Goal: Transaction & Acquisition: Purchase product/service

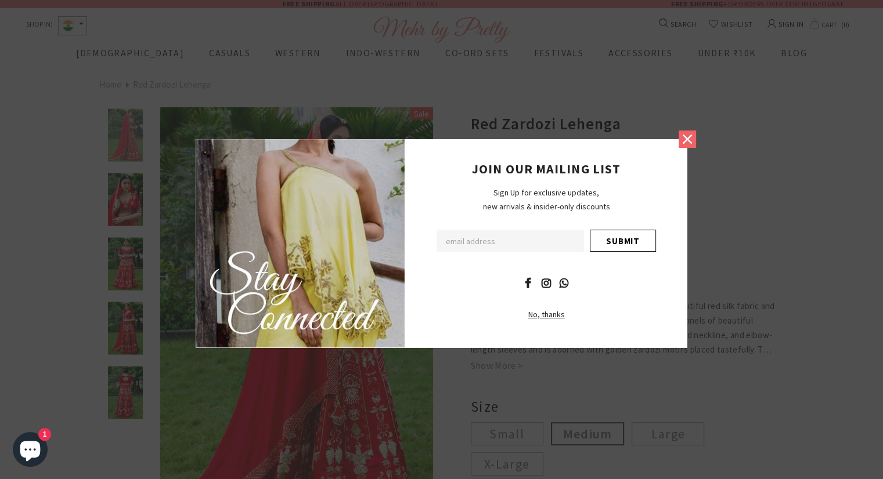
click at [693, 140] on icon at bounding box center [686, 139] width 15 height 15
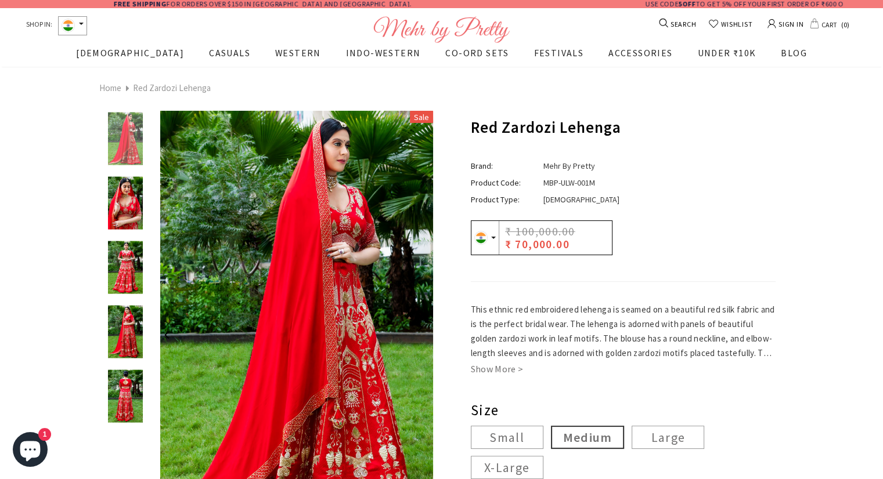
drag, startPoint x: 133, startPoint y: 202, endPoint x: 137, endPoint y: 208, distance: 7.1
click at [133, 202] on img at bounding box center [125, 203] width 41 height 53
click at [125, 264] on img at bounding box center [125, 267] width 41 height 53
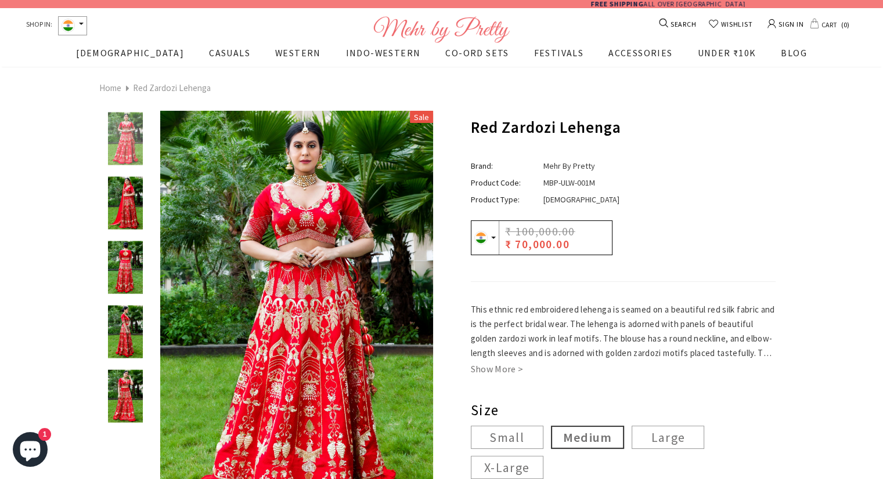
click at [128, 221] on img at bounding box center [125, 203] width 41 height 53
click at [132, 257] on img at bounding box center [125, 267] width 41 height 53
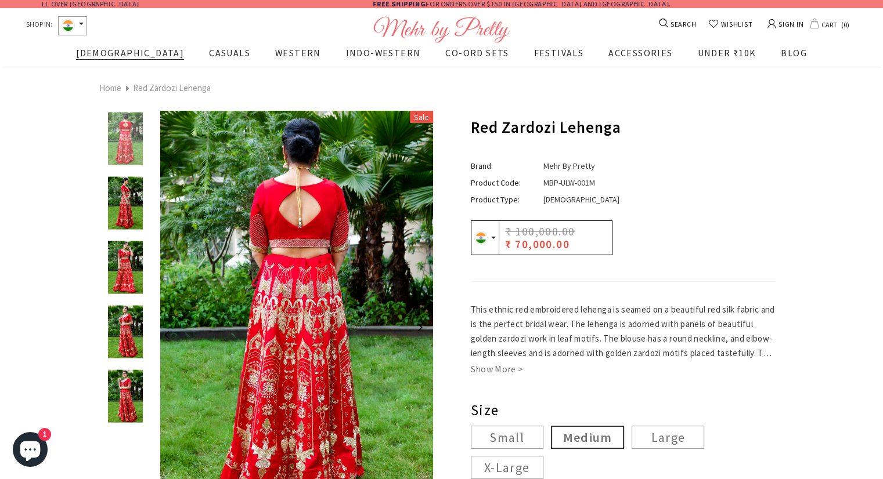
click at [135, 56] on span "[DEMOGRAPHIC_DATA]" at bounding box center [130, 53] width 108 height 12
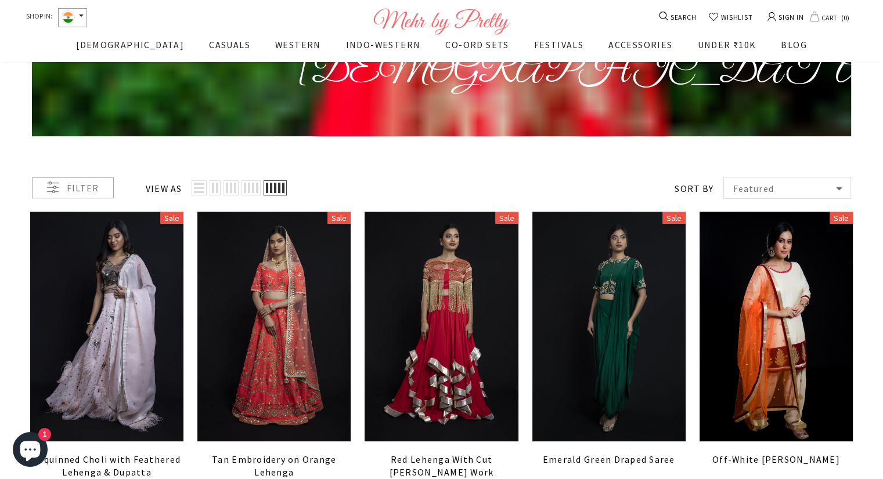
scroll to position [117, 0]
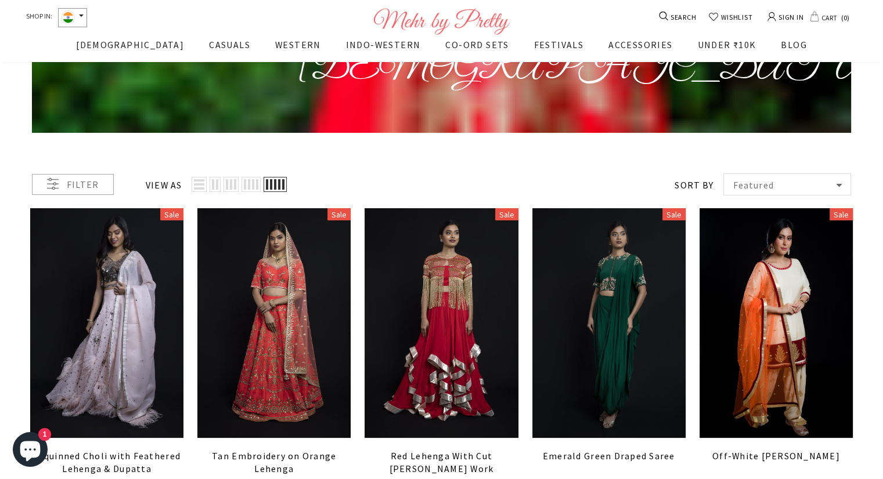
click at [89, 182] on div "Filter" at bounding box center [73, 184] width 82 height 21
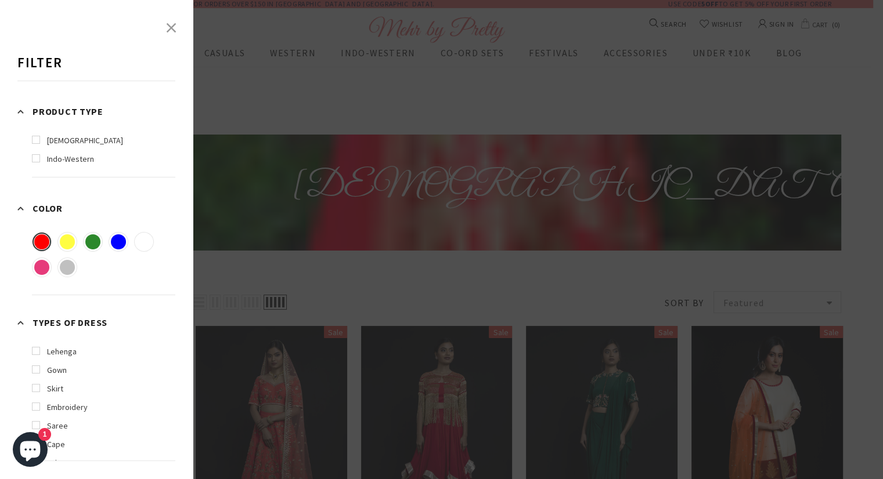
click at [40, 238] on link at bounding box center [42, 242] width 20 height 20
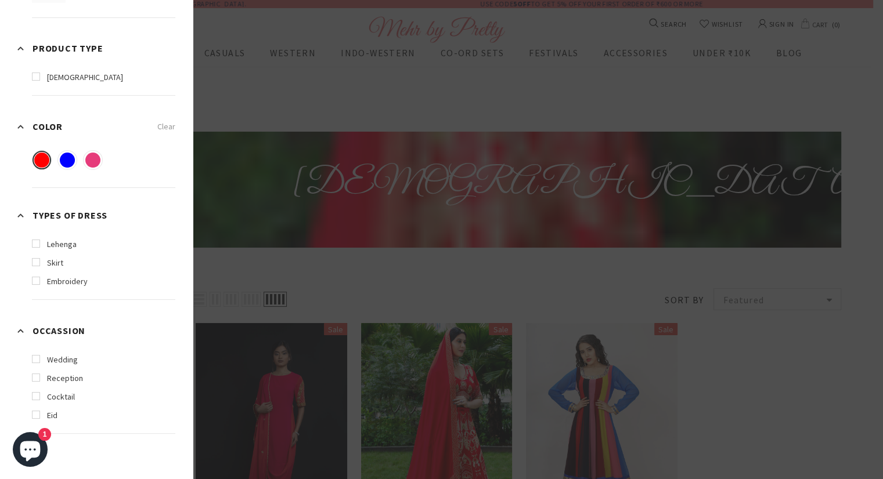
scroll to position [175, 0]
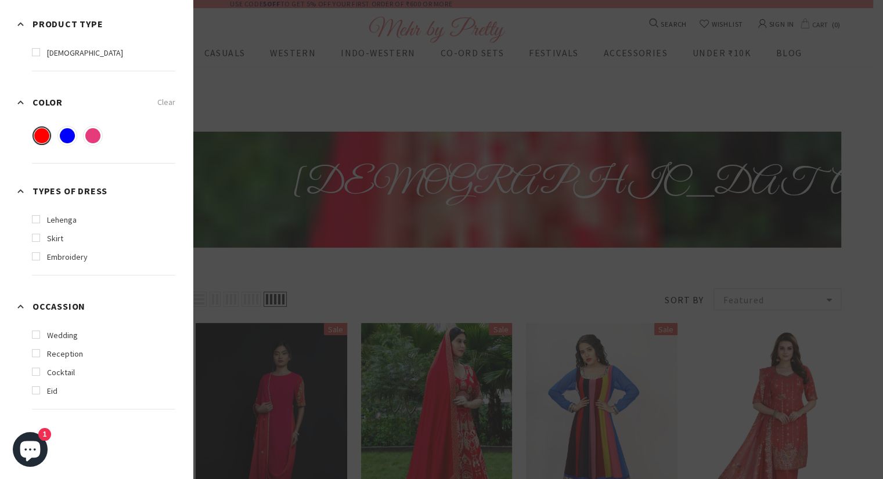
click at [50, 223] on label "lehenga" at bounding box center [54, 220] width 45 height 13
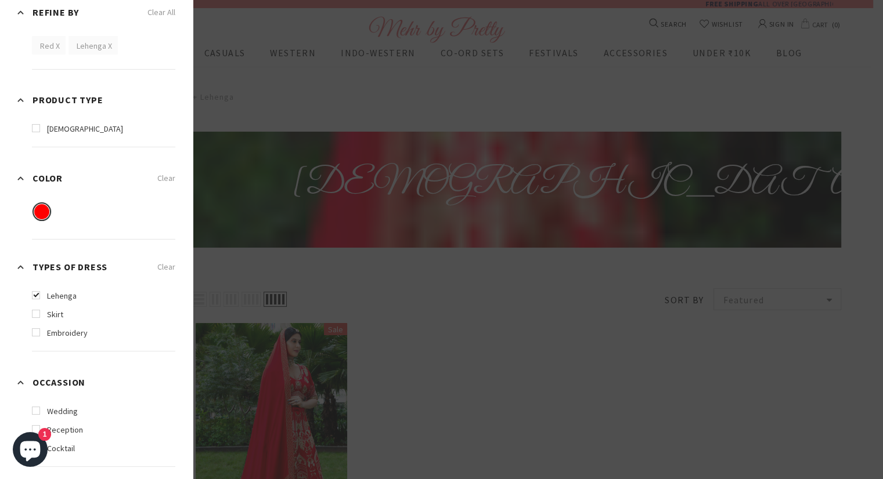
scroll to position [99, 0]
click at [56, 406] on label "wedding" at bounding box center [55, 412] width 46 height 13
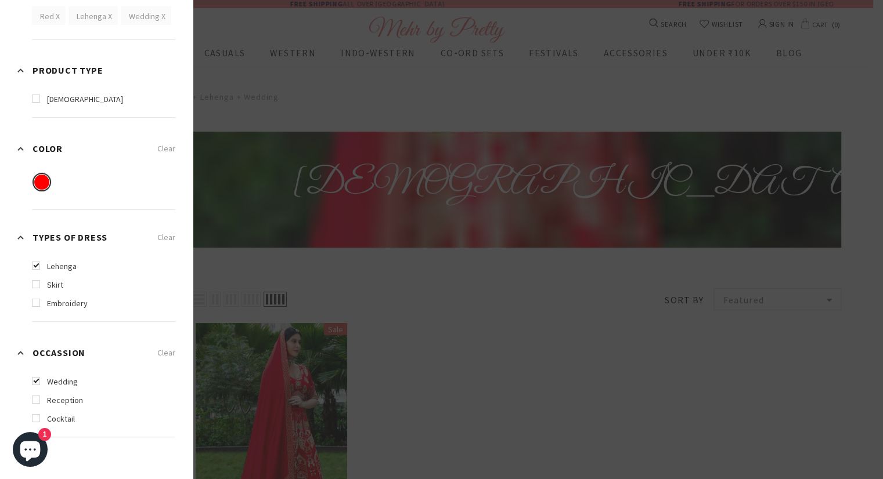
scroll to position [157, 0]
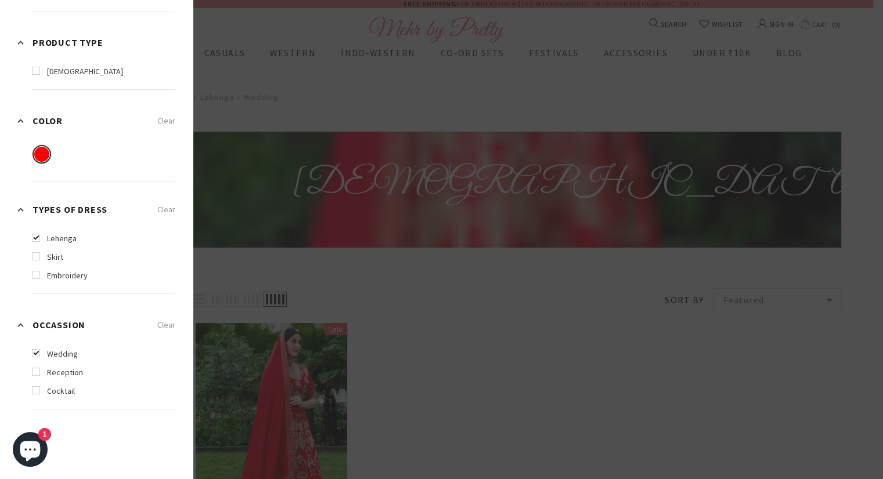
click at [403, 357] on div at bounding box center [441, 239] width 883 height 479
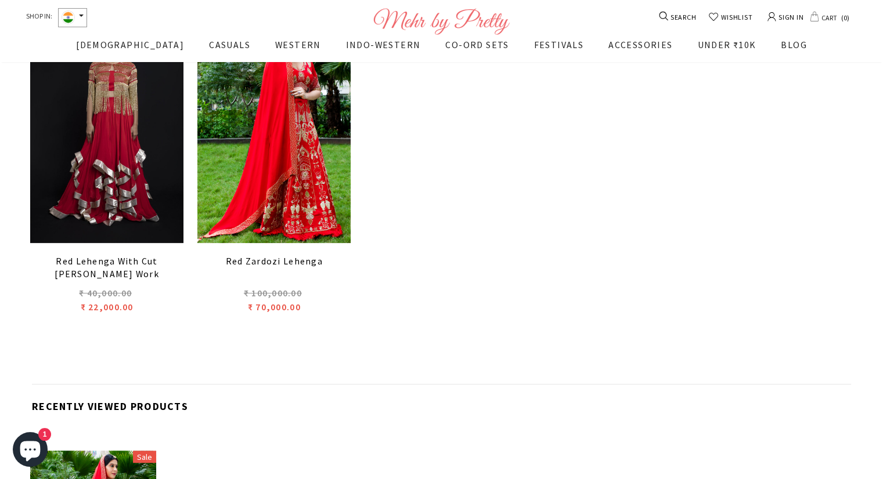
scroll to position [0, 0]
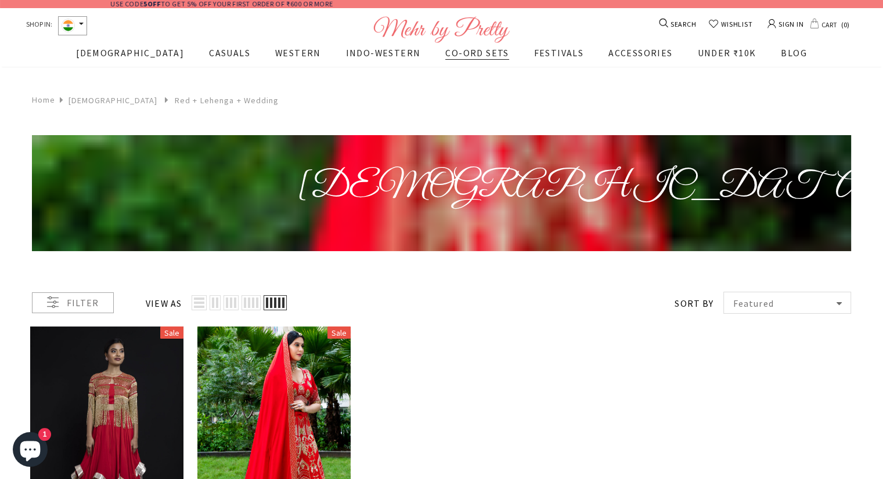
click at [445, 53] on span "CO-ORD SETS" at bounding box center [476, 53] width 63 height 12
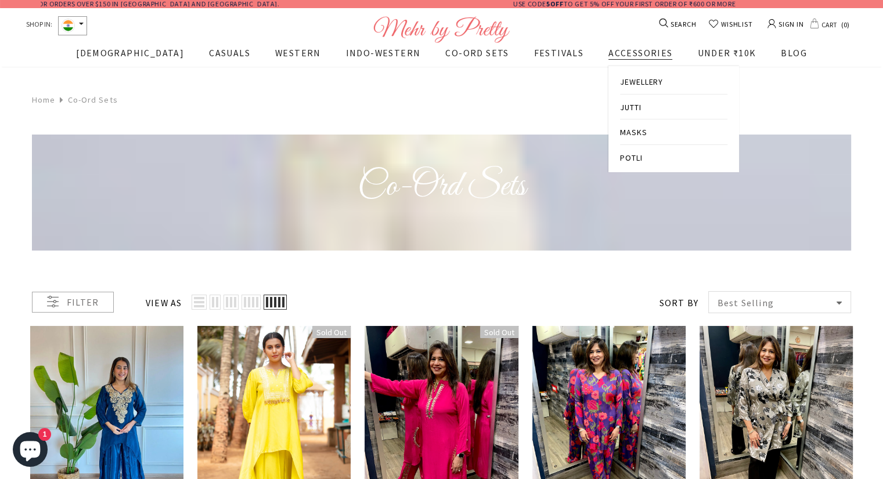
click at [620, 86] on span "JEWELLERY" at bounding box center [641, 82] width 43 height 10
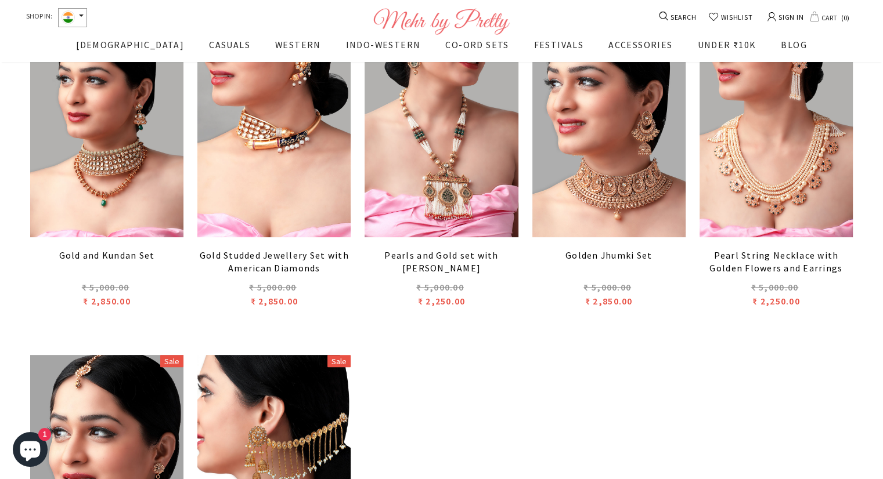
scroll to position [408, 0]
